Goal: Task Accomplishment & Management: Complete application form

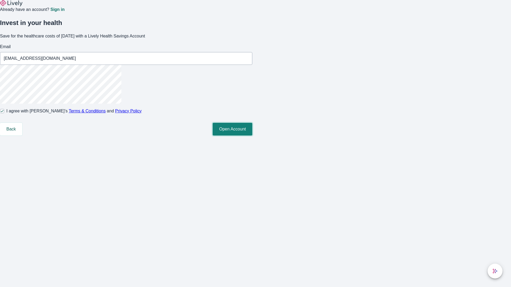
click at [252, 136] on button "Open Account" at bounding box center [233, 129] width 40 height 13
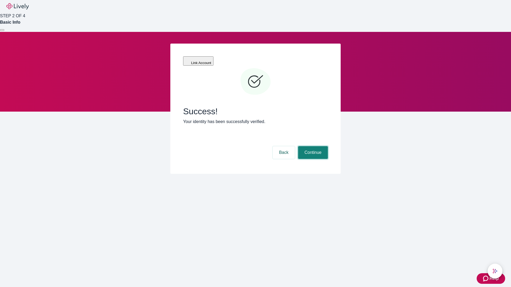
click at [312, 146] on button "Continue" at bounding box center [313, 152] width 30 height 13
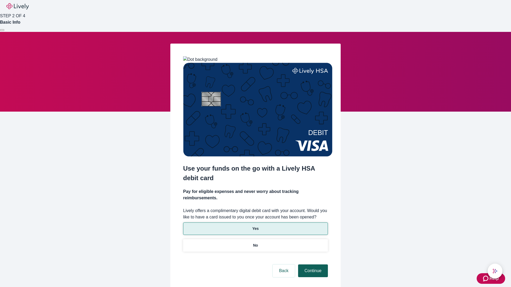
click at [255, 243] on p "No" at bounding box center [255, 246] width 5 height 6
click at [312, 265] on button "Continue" at bounding box center [313, 271] width 30 height 13
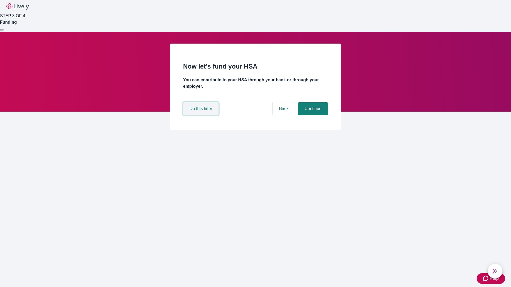
click at [201, 115] on button "Do this later" at bounding box center [200, 108] width 35 height 13
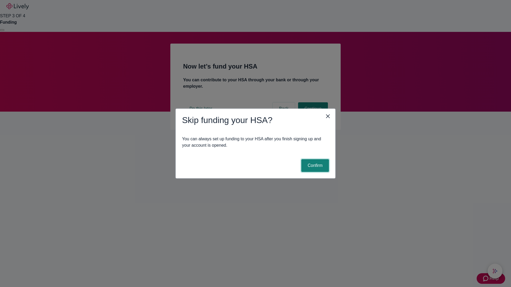
click at [314, 166] on button "Confirm" at bounding box center [315, 165] width 28 height 13
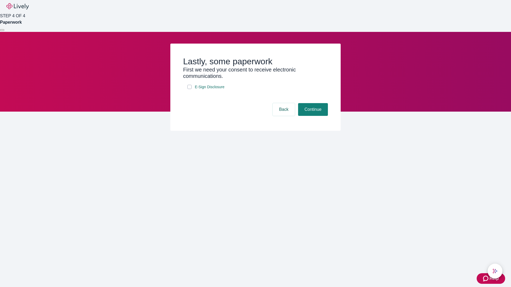
click at [2, 30] on div at bounding box center [2, 30] width 0 height 0
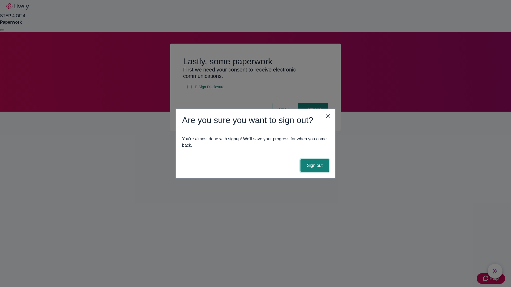
click at [314, 166] on button "Sign out" at bounding box center [314, 165] width 28 height 13
